Goal: Transaction & Acquisition: Purchase product/service

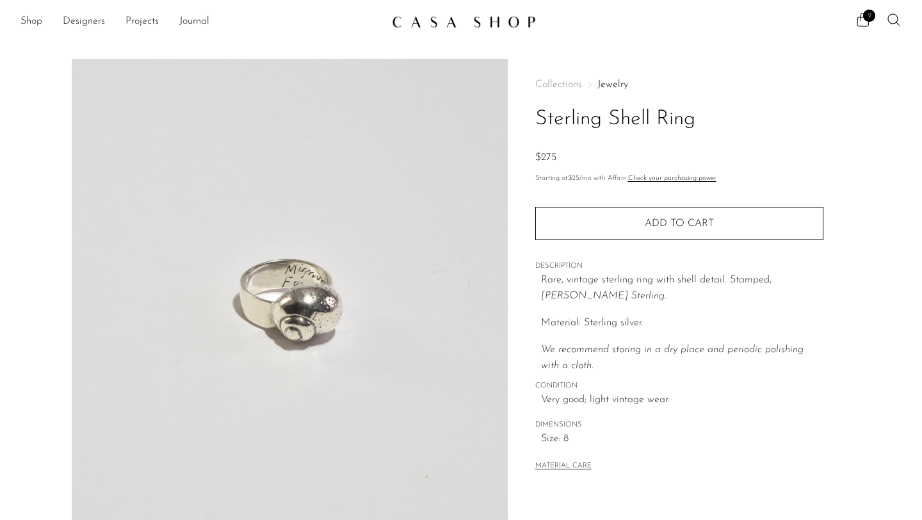
click at [293, 307] on img at bounding box center [290, 299] width 436 height 480
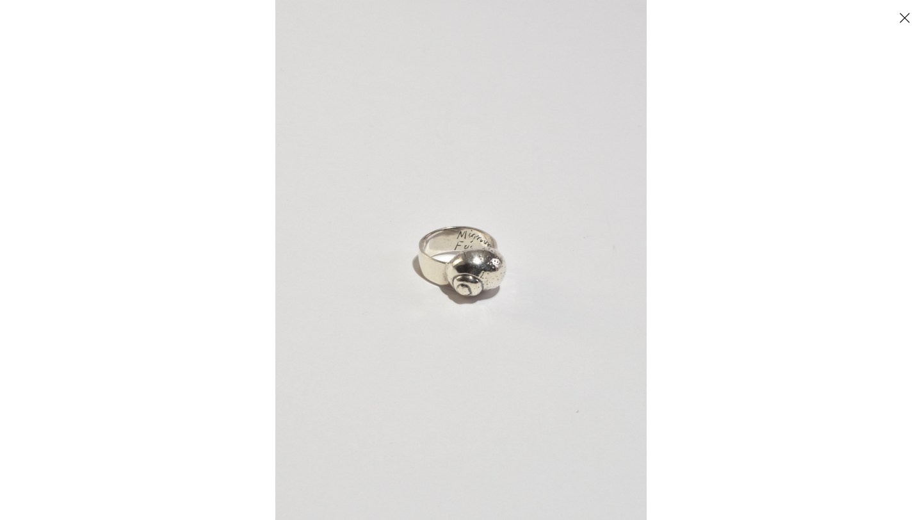
click at [541, 287] on img at bounding box center [461, 260] width 372 height 520
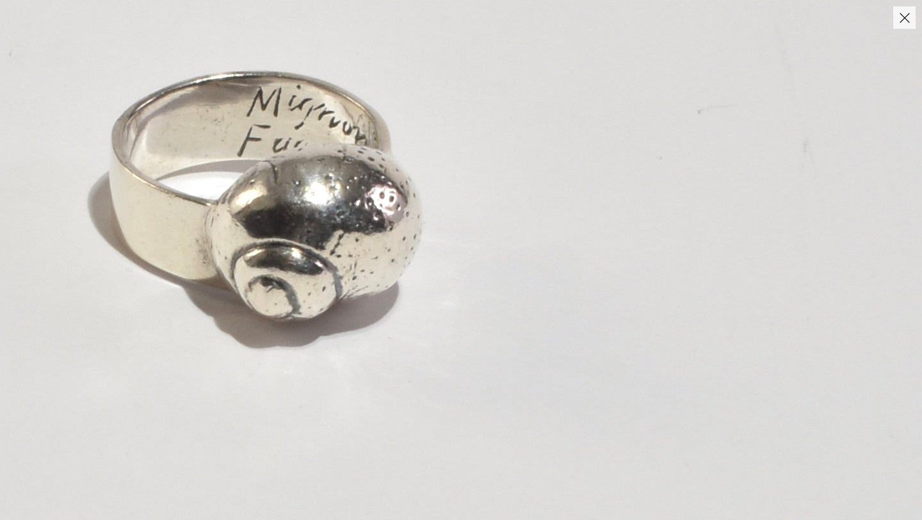
click at [557, 272] on img at bounding box center [261, 191] width 1322 height 1851
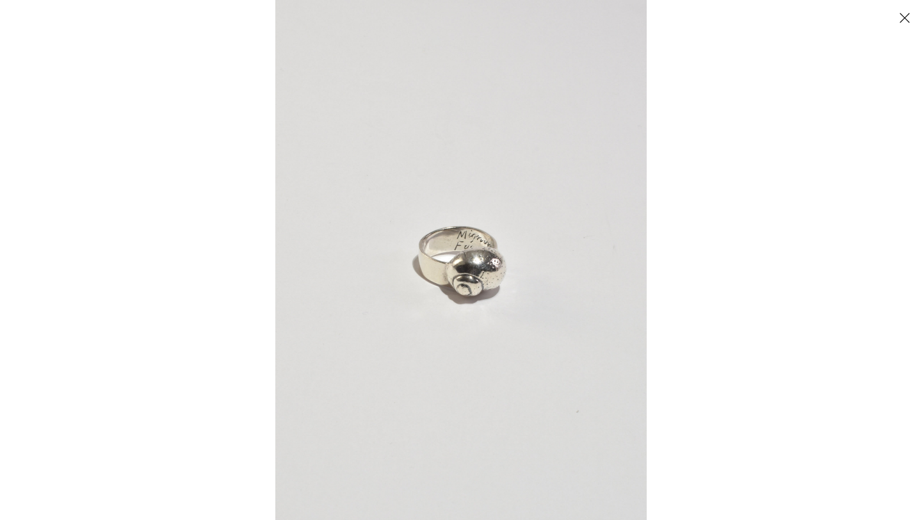
click at [903, 23] on button "Close" at bounding box center [905, 17] width 22 height 22
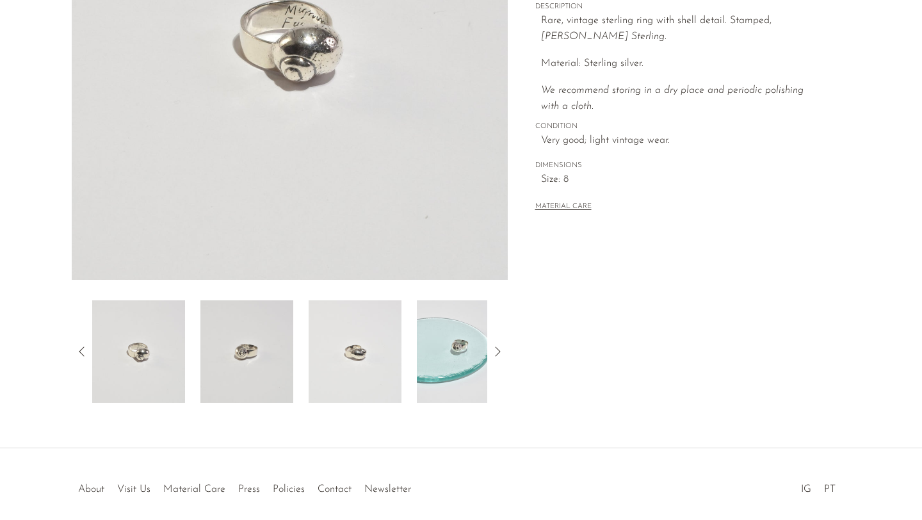
scroll to position [313, 0]
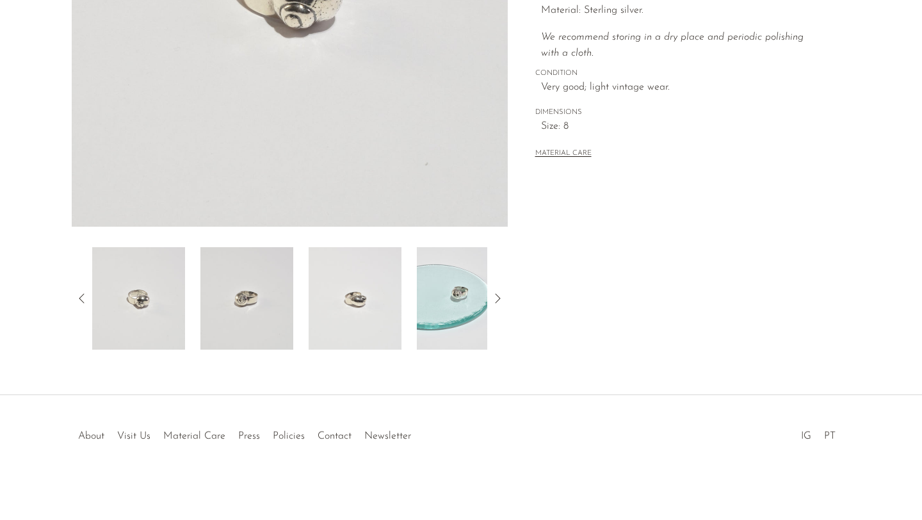
click at [432, 302] on img at bounding box center [463, 298] width 93 height 102
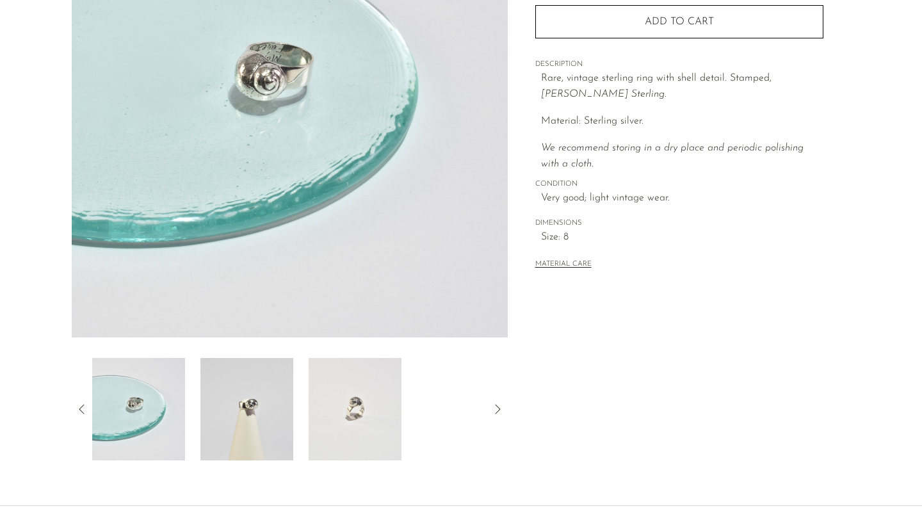
scroll to position [201, 0]
click at [383, 402] on img at bounding box center [355, 410] width 93 height 102
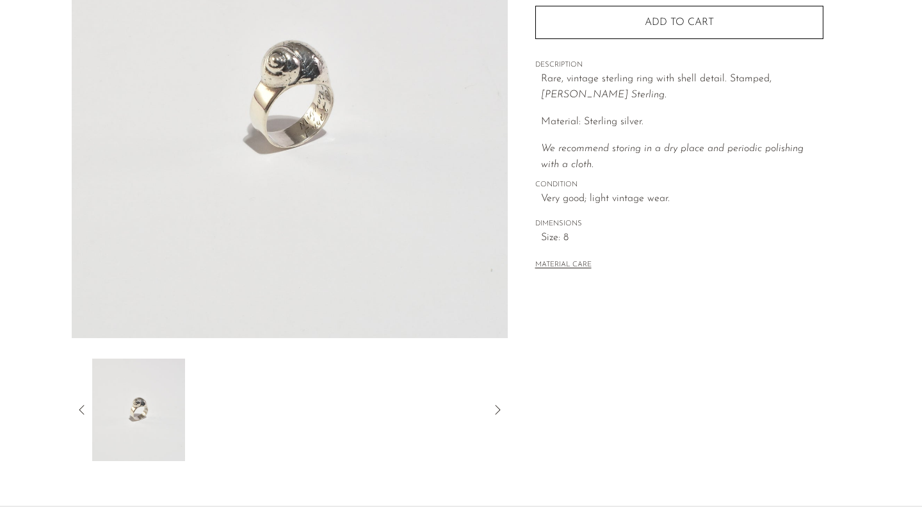
click at [498, 407] on icon at bounding box center [497, 410] width 5 height 10
click at [79, 411] on icon at bounding box center [81, 409] width 15 height 15
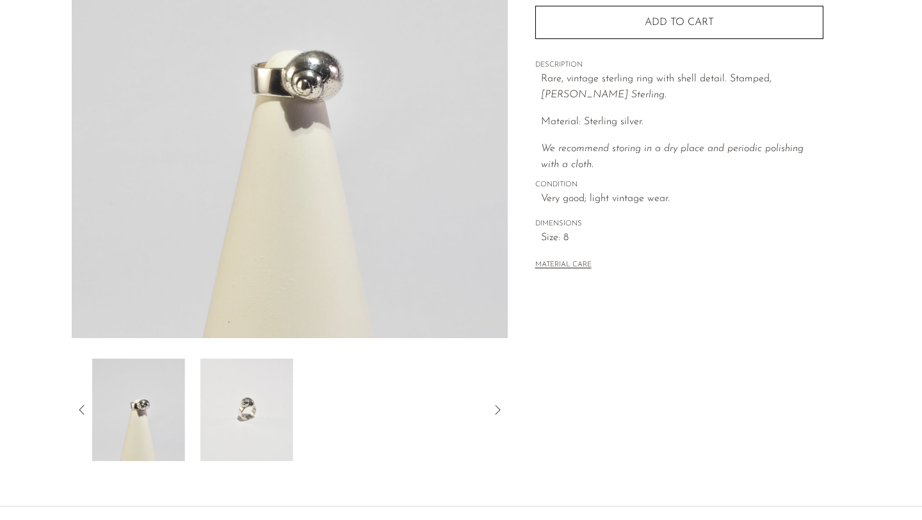
click at [79, 411] on icon at bounding box center [81, 409] width 15 height 15
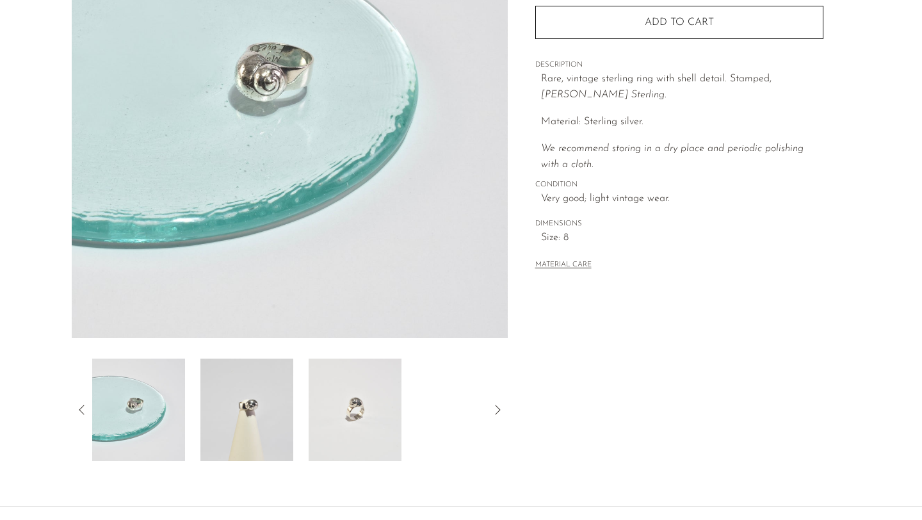
scroll to position [0, 0]
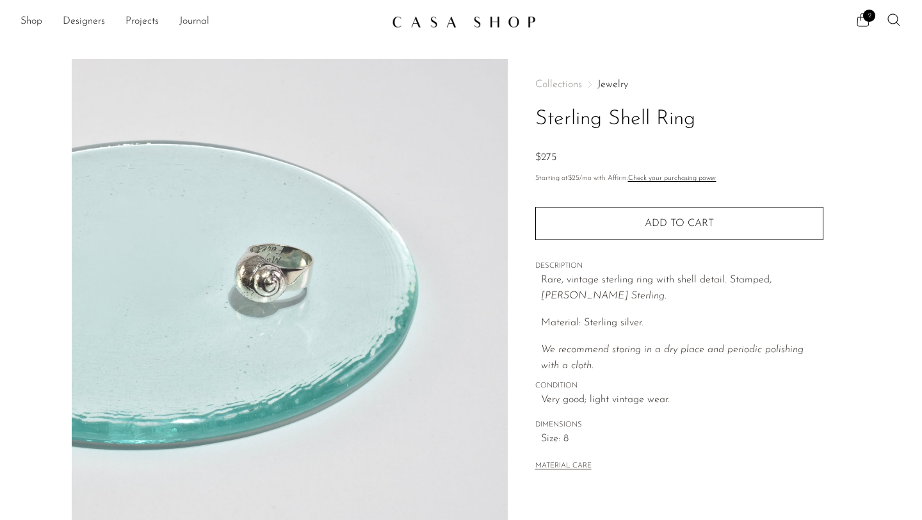
click at [867, 15] on span "2" at bounding box center [869, 16] width 12 height 12
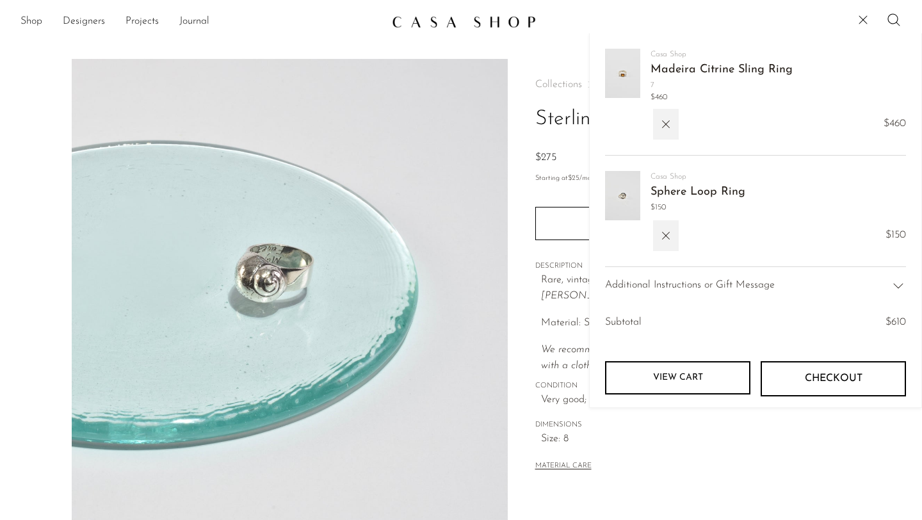
click at [717, 74] on link "Madeira Citrine Sling Ring" at bounding box center [722, 70] width 142 height 12
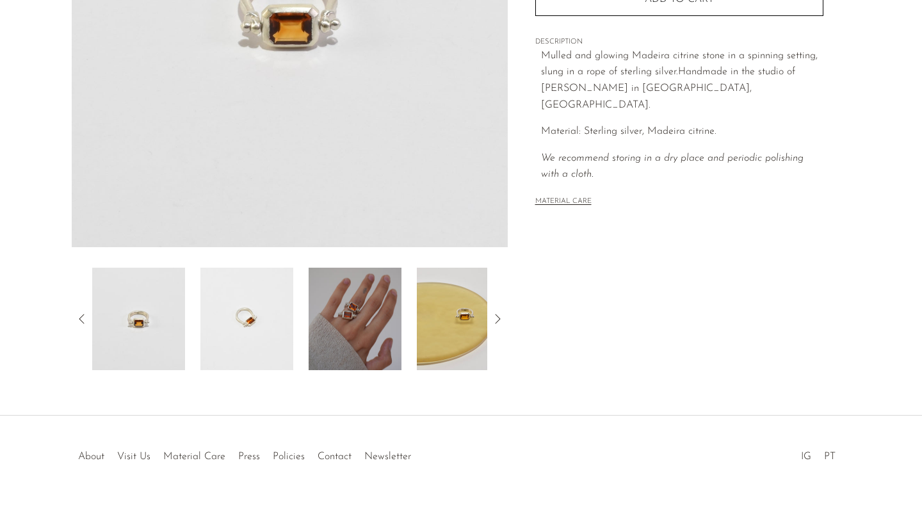
scroll to position [306, 0]
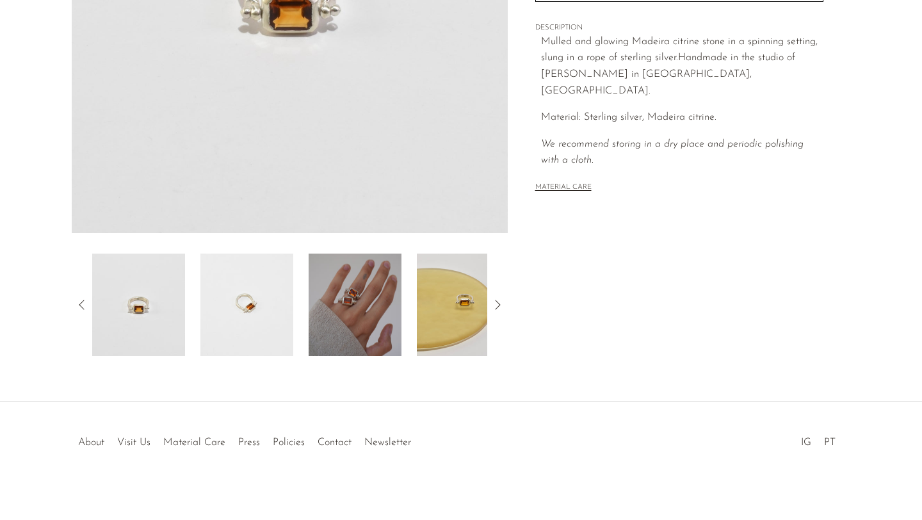
click at [356, 304] on img at bounding box center [355, 305] width 93 height 102
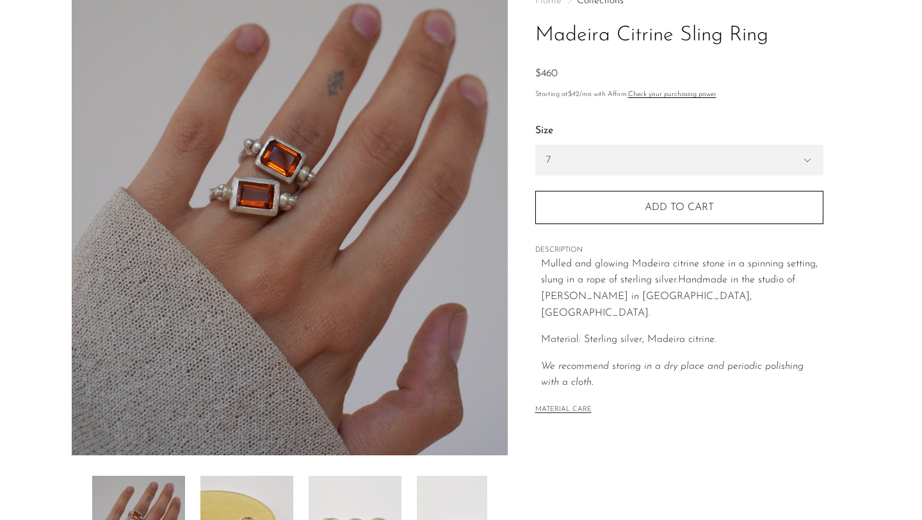
scroll to position [0, 0]
